Goal: Understand process/instructions

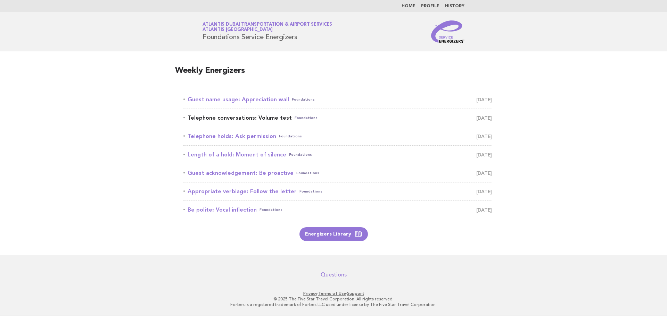
drag, startPoint x: 245, startPoint y: 100, endPoint x: 236, endPoint y: 122, distance: 23.7
click at [245, 100] on link "Guest name usage: Appreciation wall Foundations [DATE]" at bounding box center [337, 100] width 308 height 10
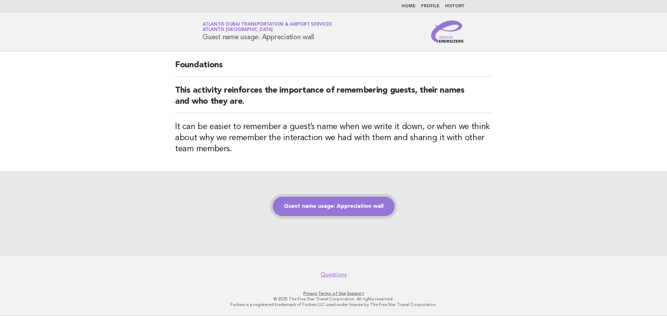
click at [315, 201] on link "Guest name usage: Appreciation wall" at bounding box center [334, 206] width 122 height 19
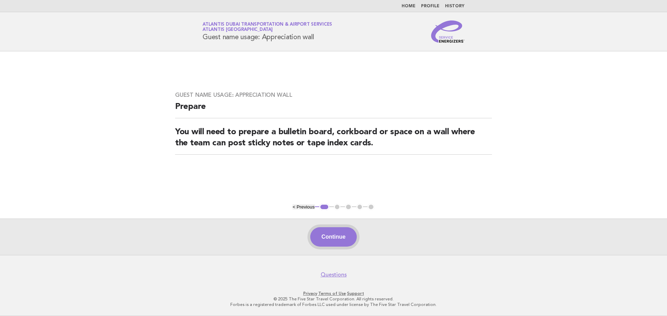
click at [334, 232] on button "Continue" at bounding box center [333, 236] width 46 height 19
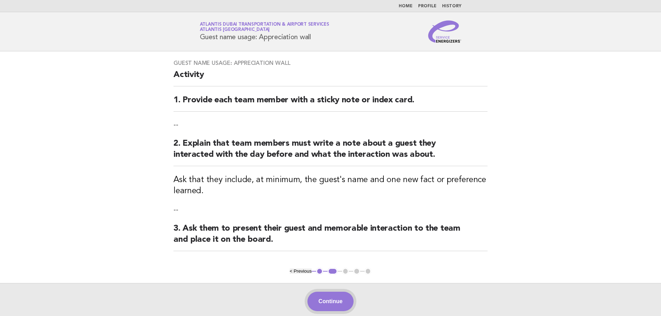
click at [338, 296] on button "Continue" at bounding box center [331, 301] width 46 height 19
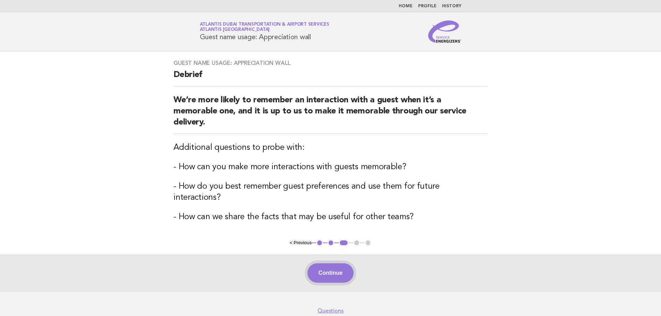
click at [328, 264] on button "Continue" at bounding box center [331, 273] width 46 height 19
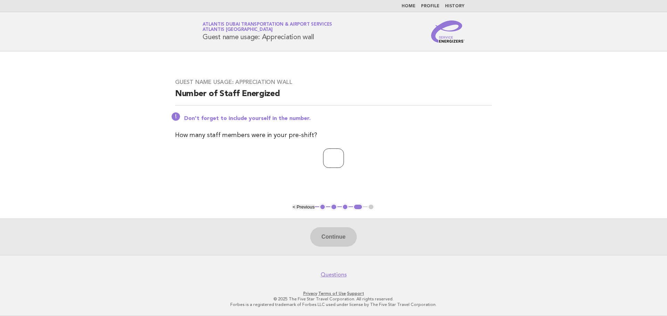
click at [344, 157] on input "*" at bounding box center [333, 158] width 21 height 19
type input "*"
click at [344, 157] on input "*" at bounding box center [333, 158] width 21 height 19
click at [334, 237] on button "Continue" at bounding box center [333, 236] width 46 height 19
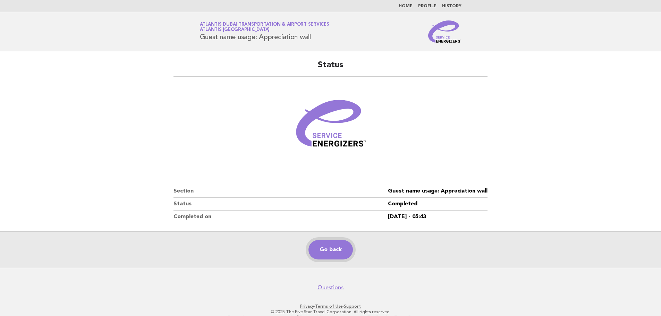
click at [333, 250] on link "Go back" at bounding box center [331, 249] width 44 height 19
